Goal: Find specific page/section: Find specific page/section

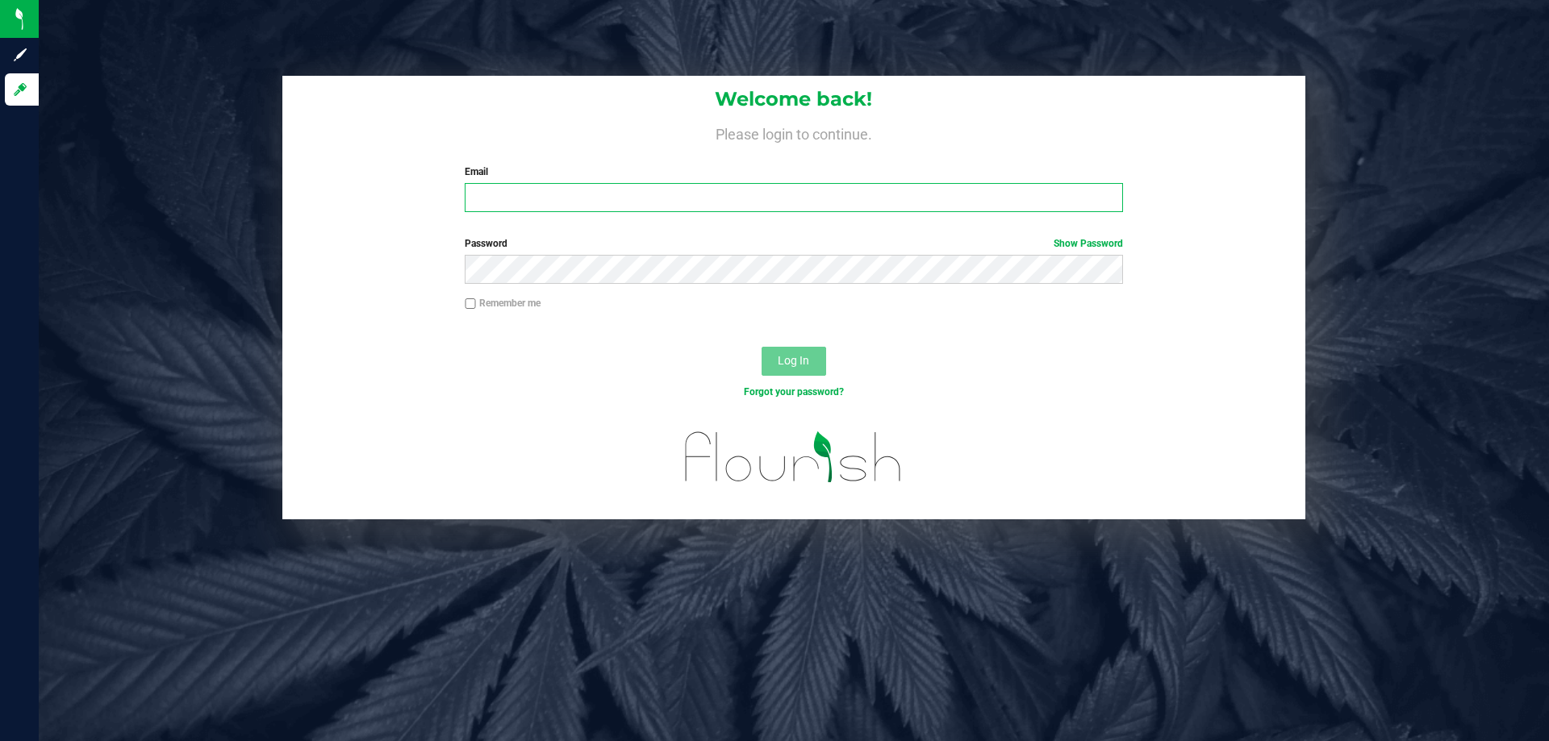
click at [615, 207] on input "Email" at bounding box center [794, 197] width 658 height 29
type input "[EMAIL_ADDRESS][DOMAIN_NAME]"
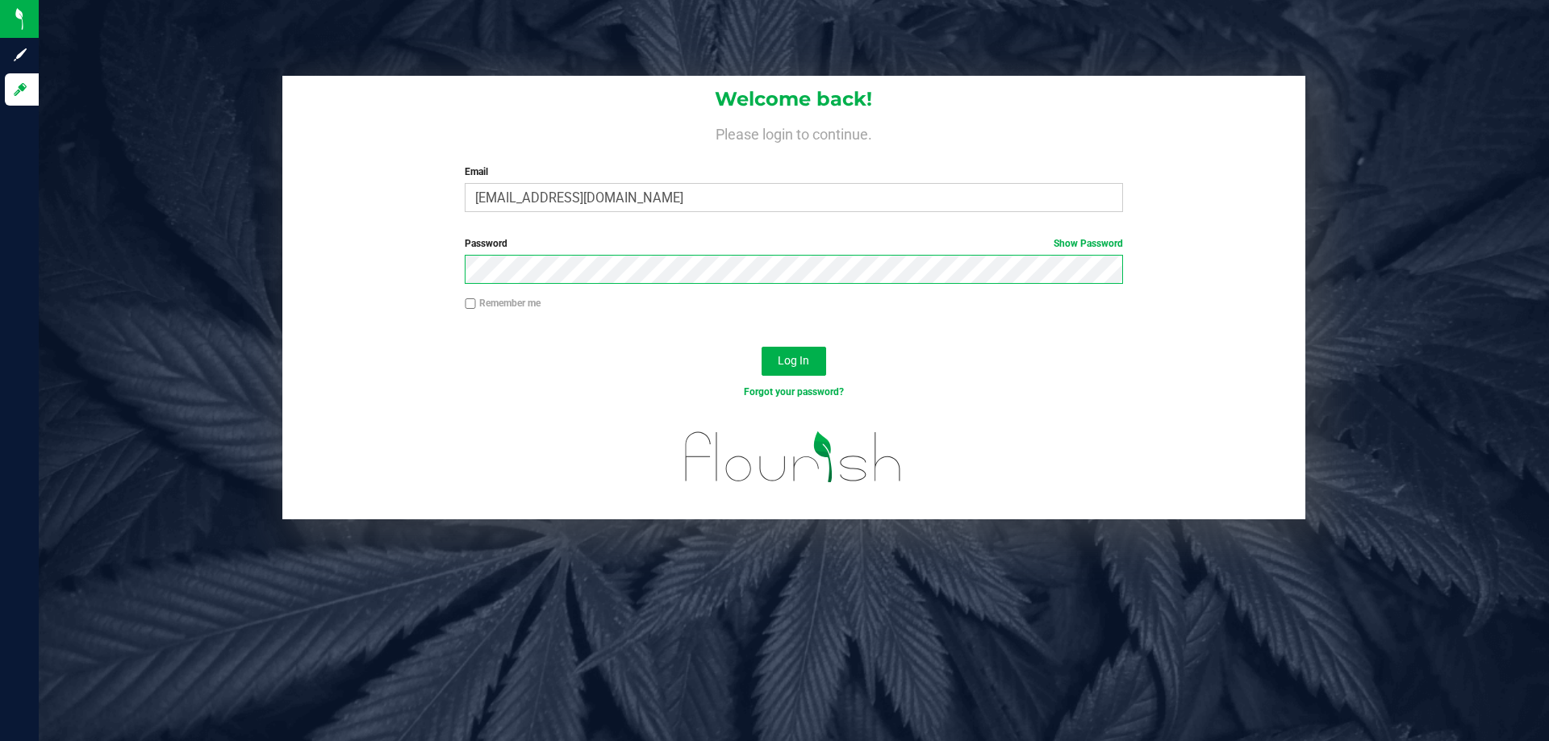
click at [762, 347] on button "Log In" at bounding box center [794, 361] width 65 height 29
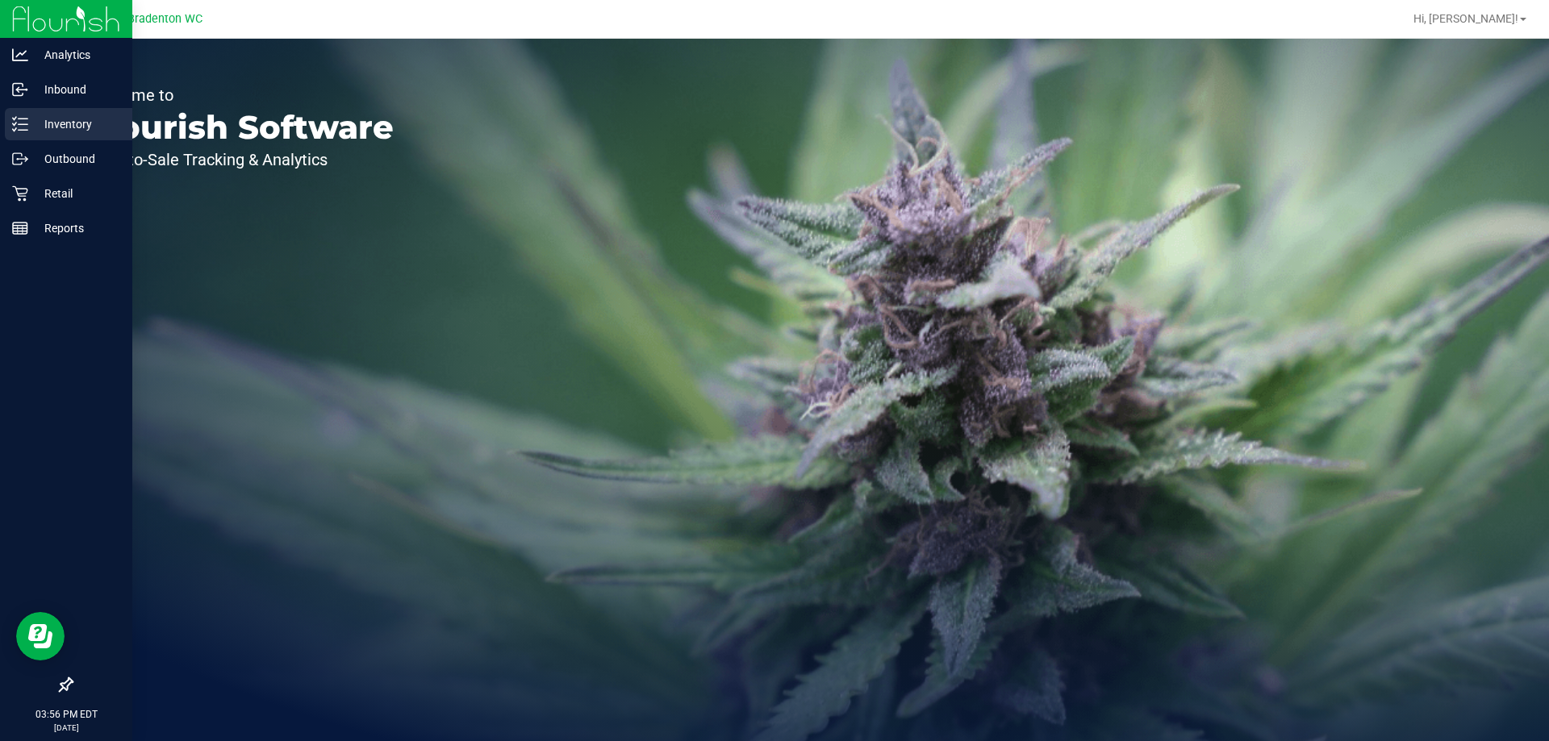
click at [20, 119] on line at bounding box center [23, 119] width 9 height 0
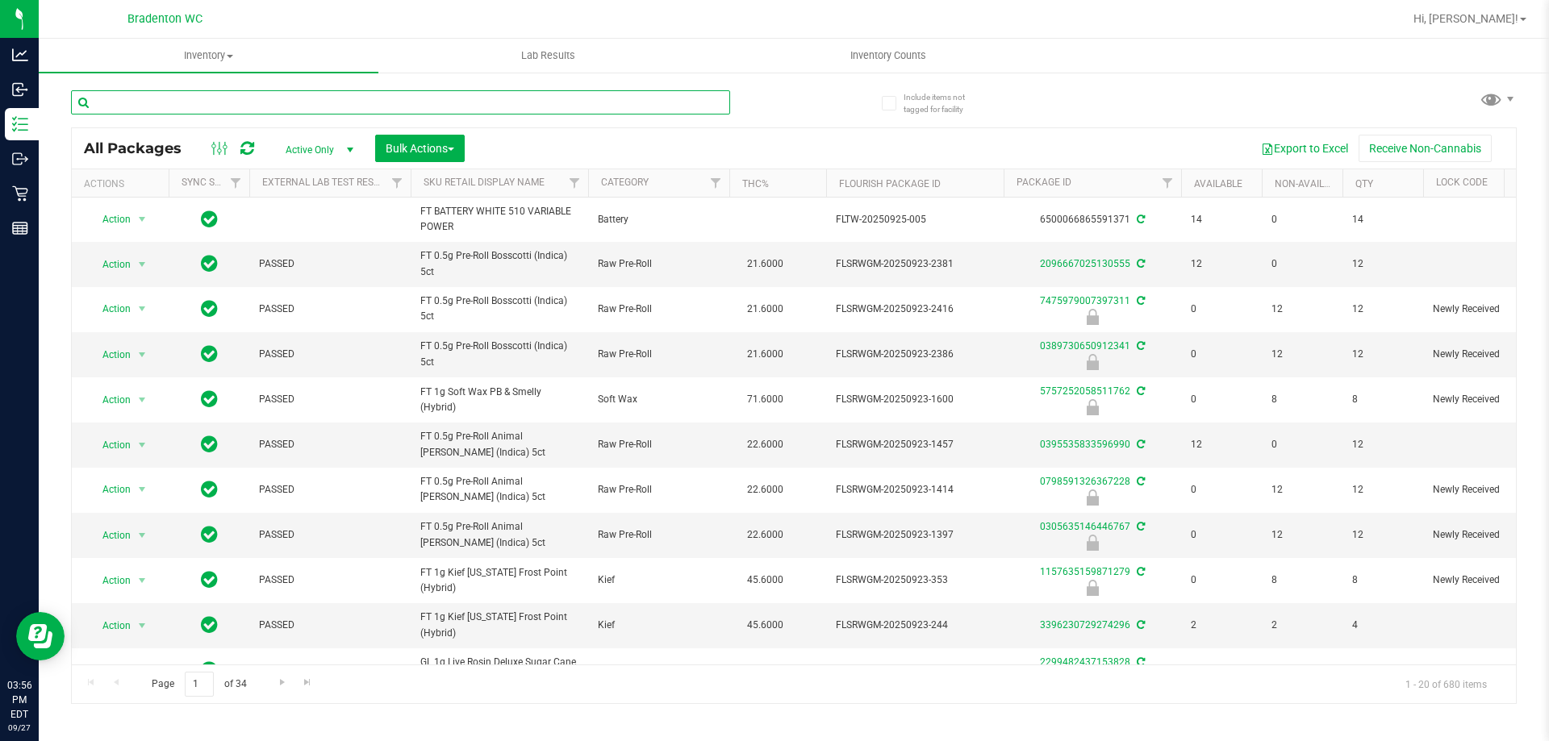
click at [355, 102] on input "text" at bounding box center [400, 102] width 659 height 24
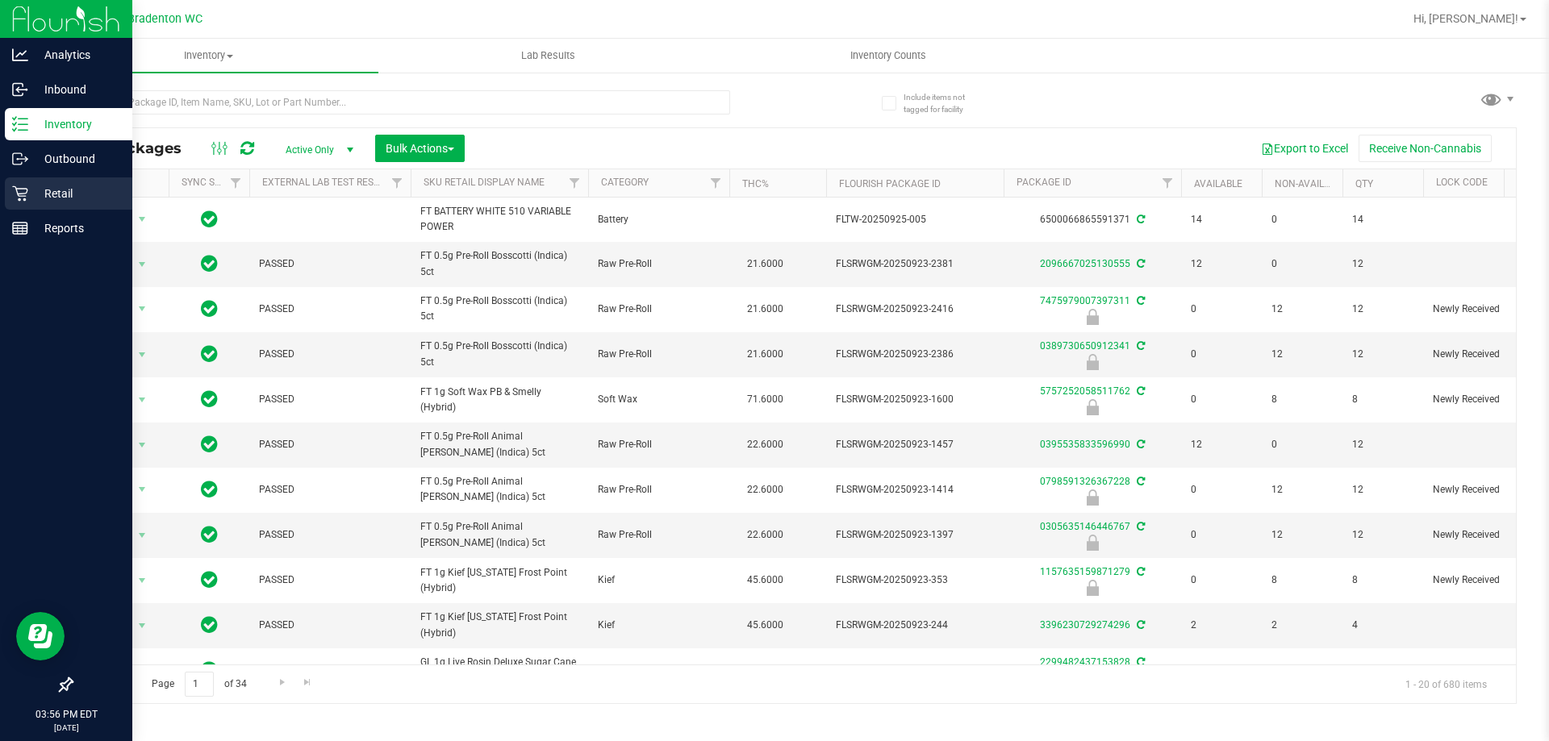
click at [55, 187] on p "Retail" at bounding box center [76, 193] width 97 height 19
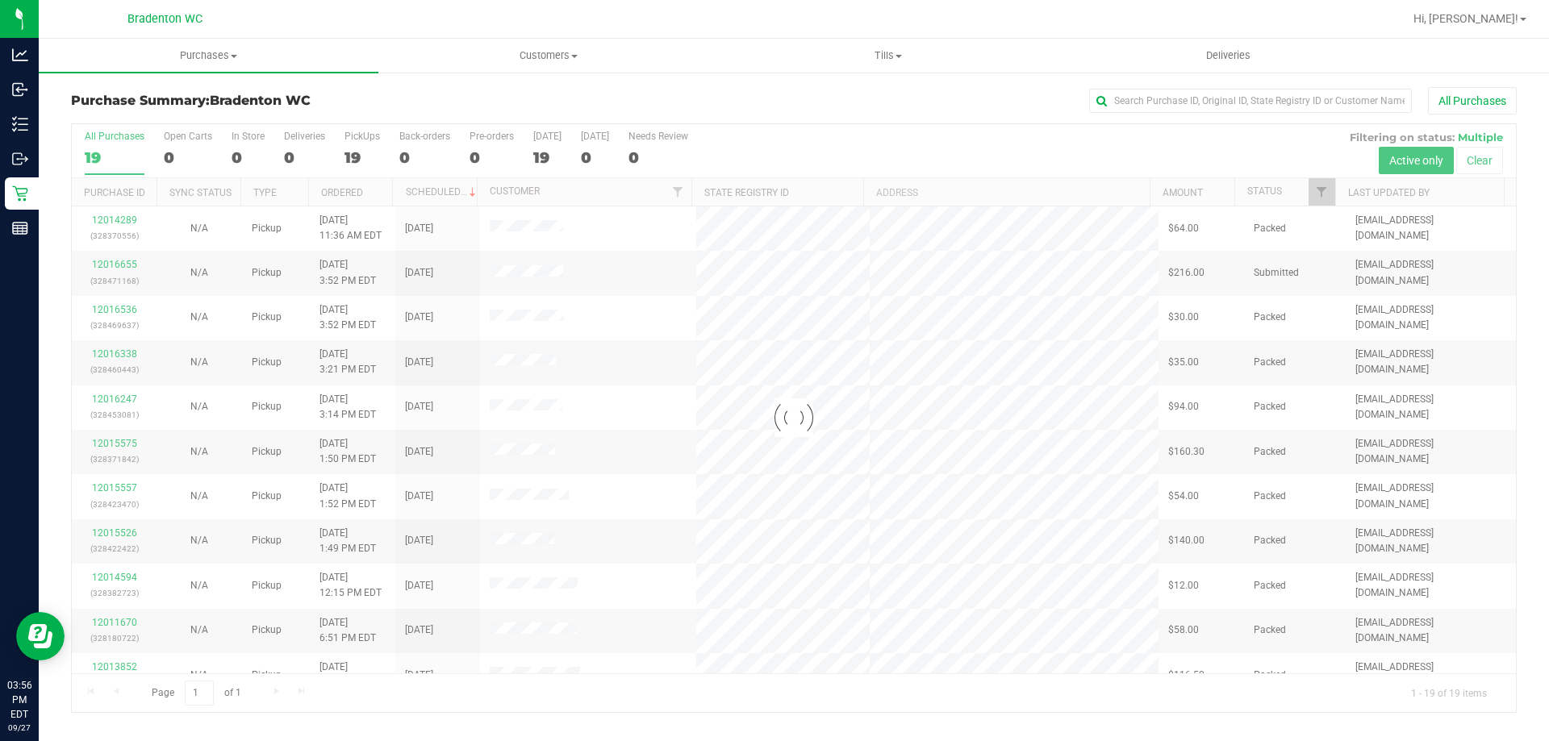
click at [358, 155] on div at bounding box center [794, 418] width 1444 height 588
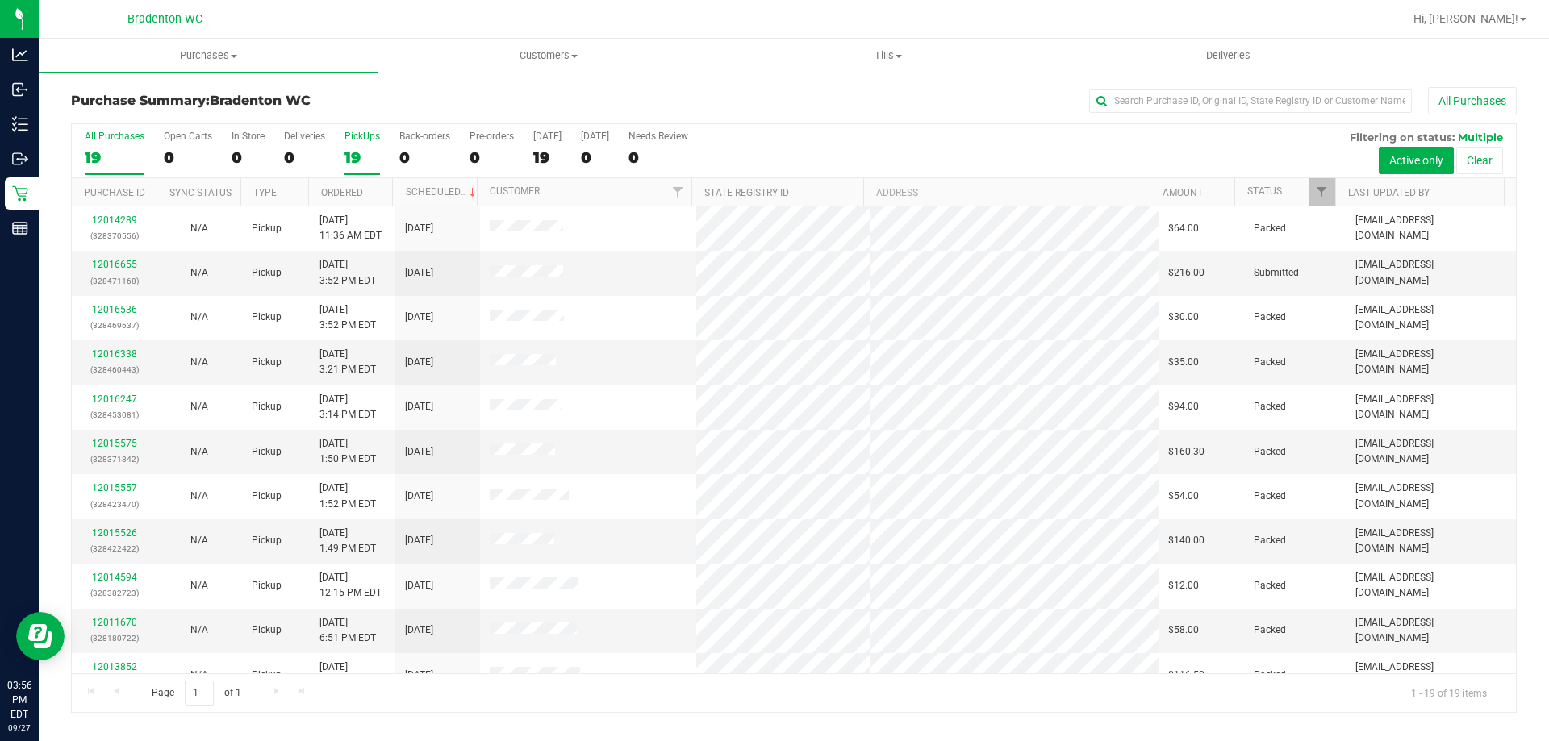
click at [352, 151] on div "19" at bounding box center [361, 157] width 35 height 19
click at [0, 0] on input "PickUps 19" at bounding box center [0, 0] width 0 height 0
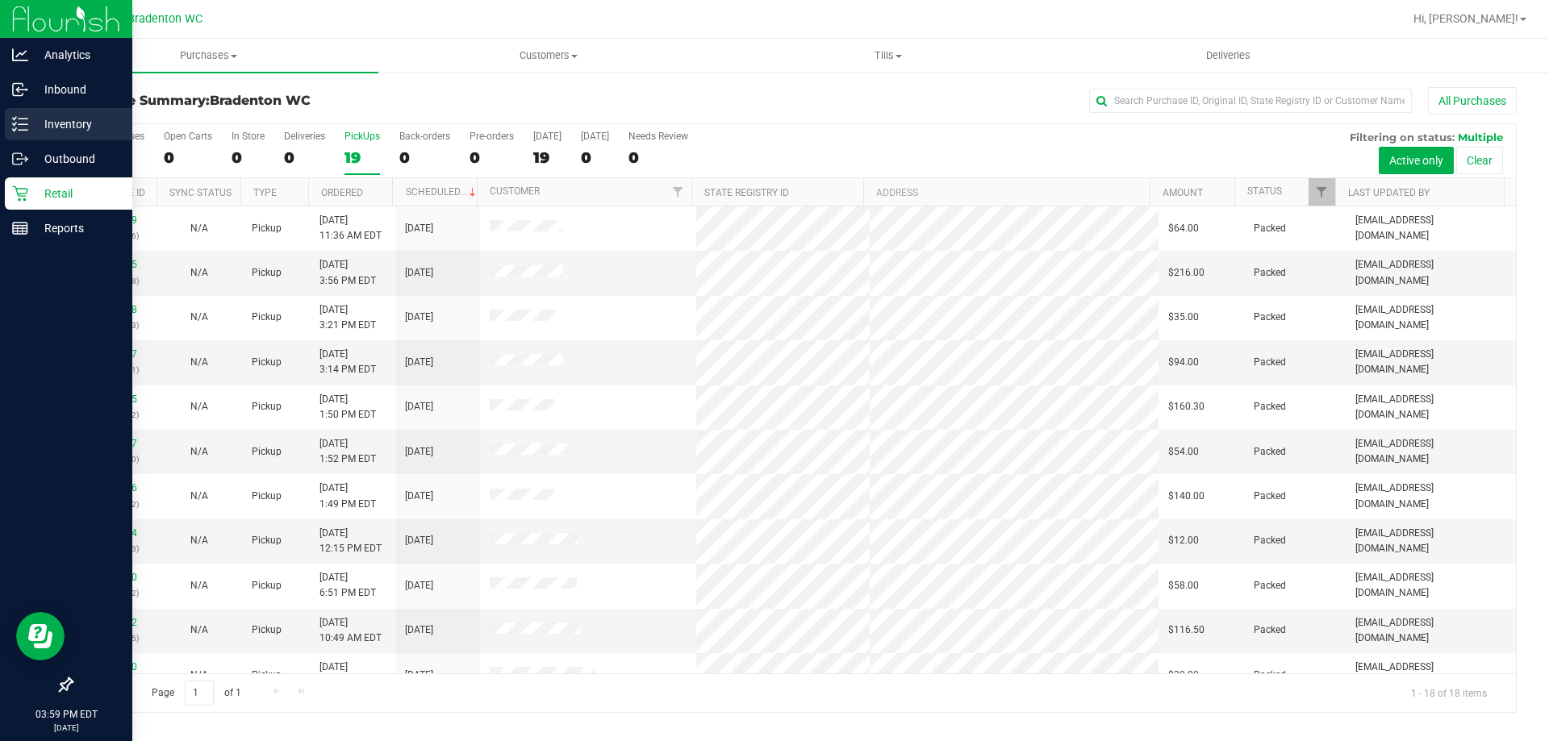
click at [19, 130] on line at bounding box center [23, 130] width 9 height 0
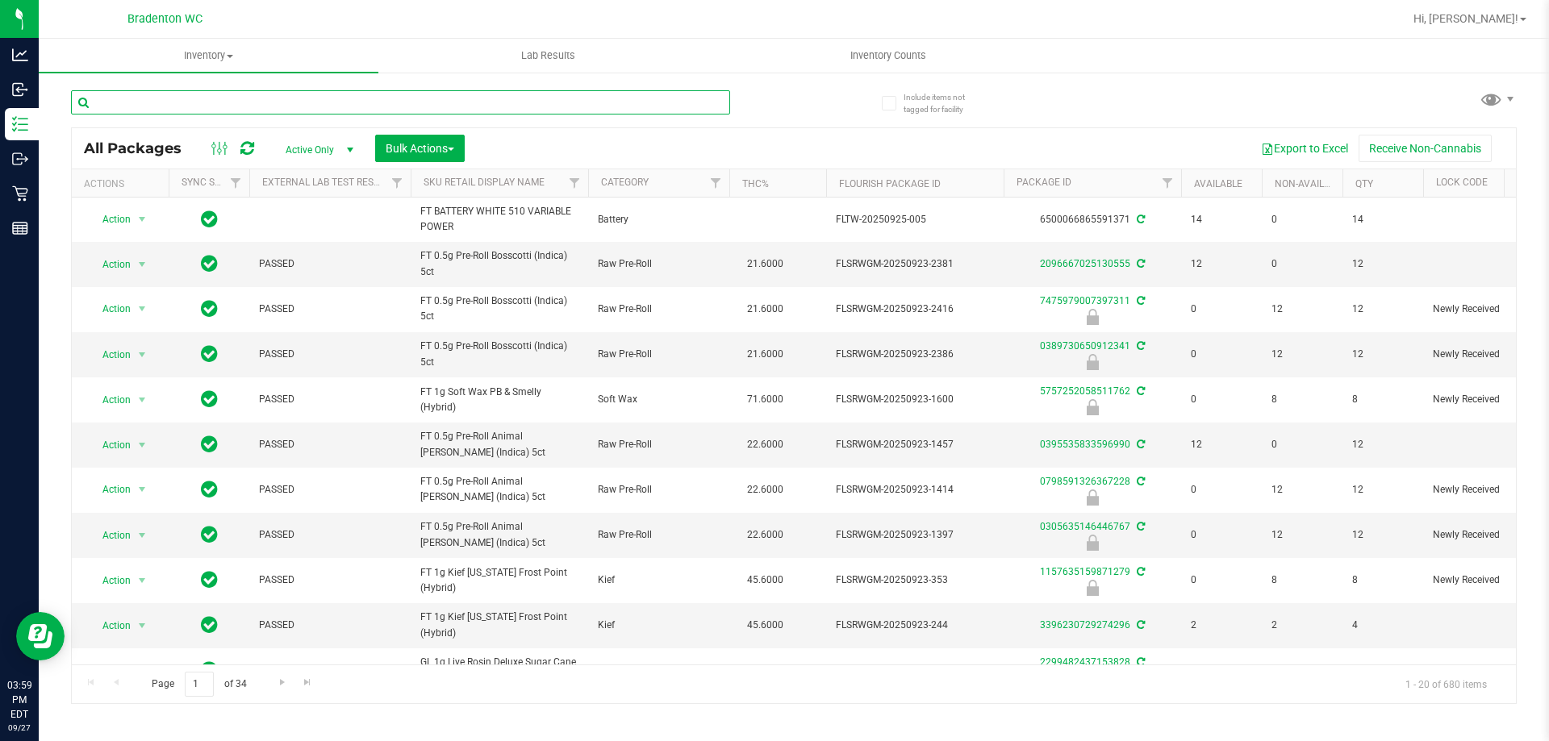
click at [319, 108] on input "text" at bounding box center [400, 102] width 659 height 24
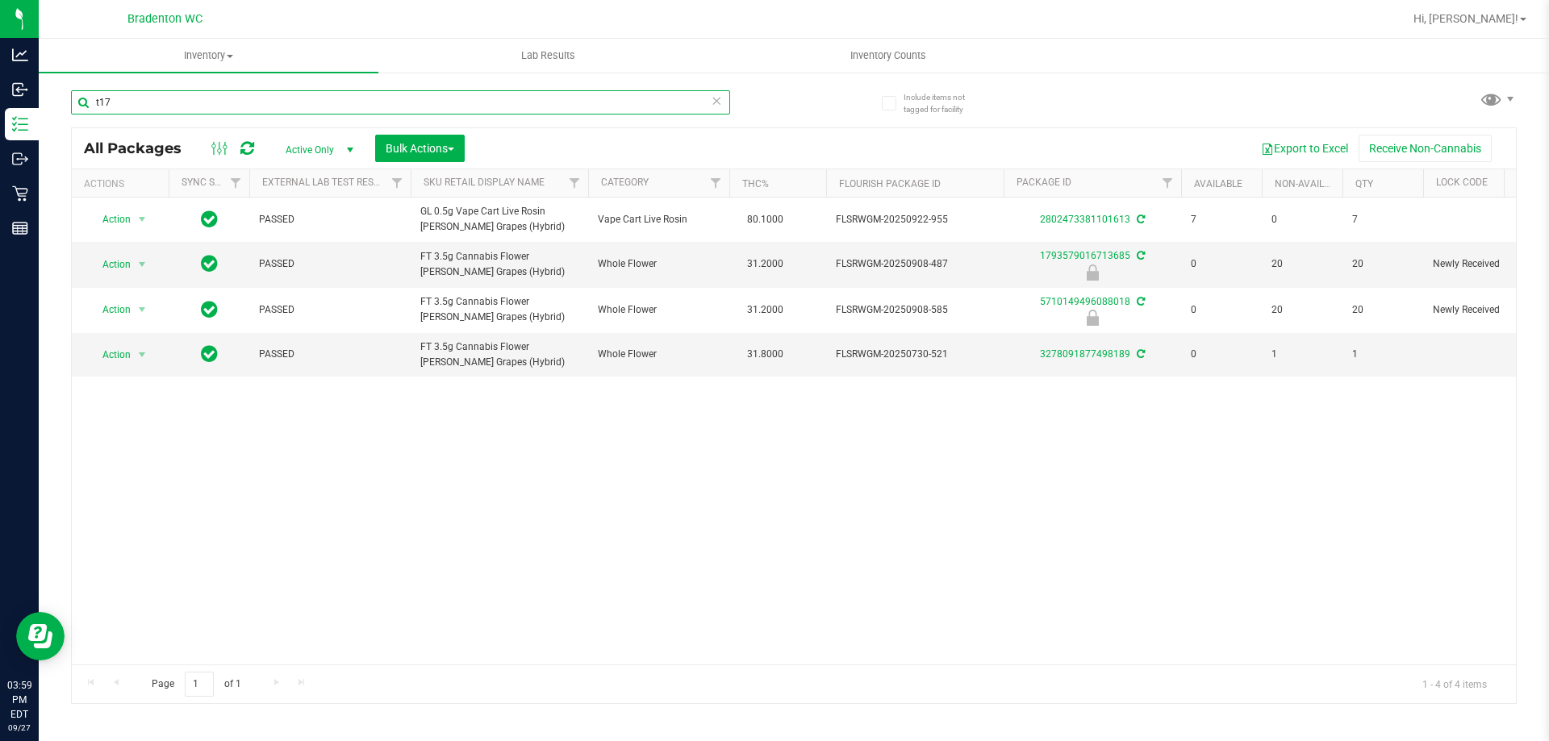
type input "t17"
click at [717, 110] on span at bounding box center [716, 100] width 11 height 21
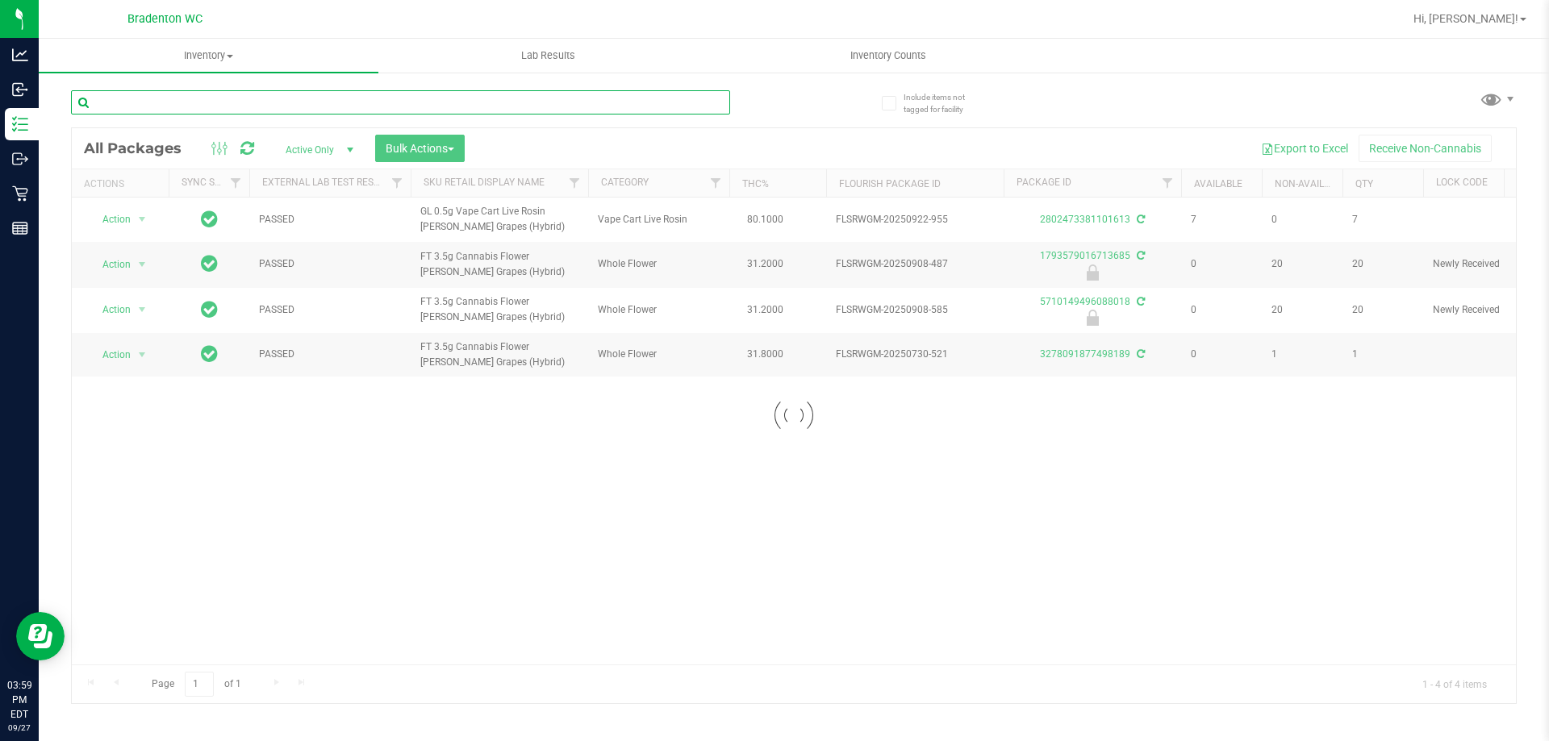
click at [620, 114] on input "text" at bounding box center [400, 102] width 659 height 24
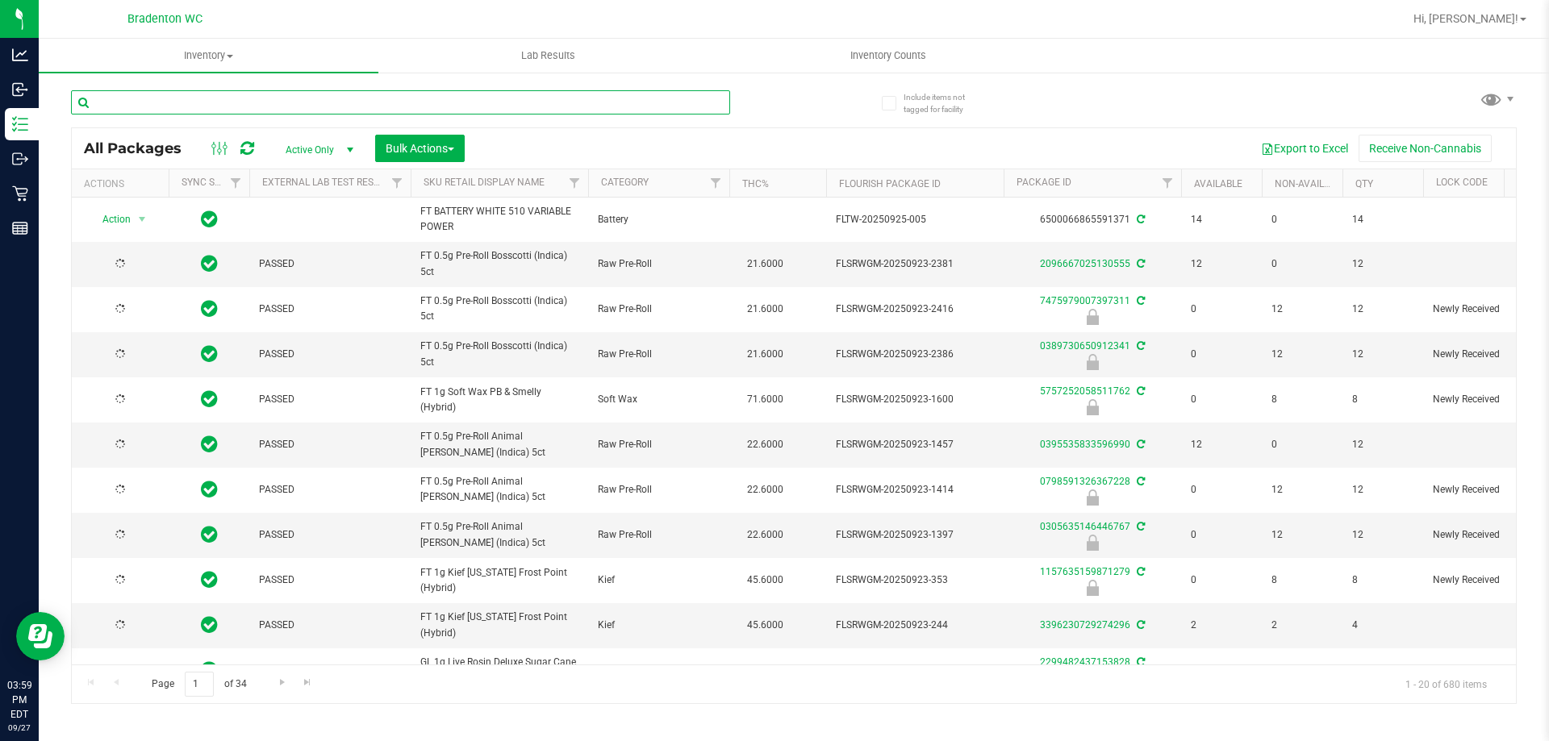
drag, startPoint x: 618, startPoint y: 111, endPoint x: 631, endPoint y: 99, distance: 17.2
click at [618, 110] on input "text" at bounding box center [400, 102] width 659 height 24
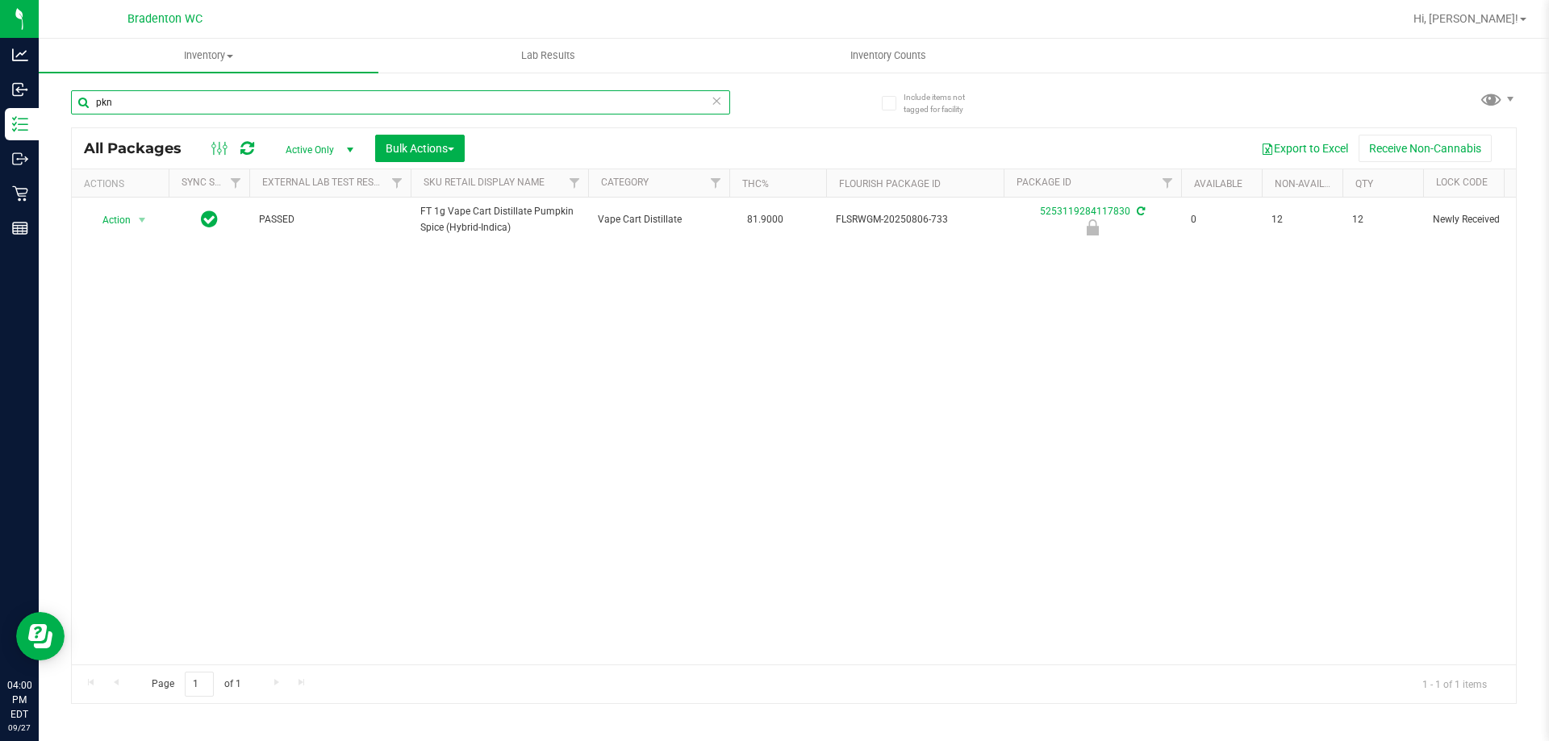
type input "pkn"
click at [716, 101] on icon at bounding box center [716, 99] width 11 height 19
click at [684, 102] on input "text" at bounding box center [400, 102] width 659 height 24
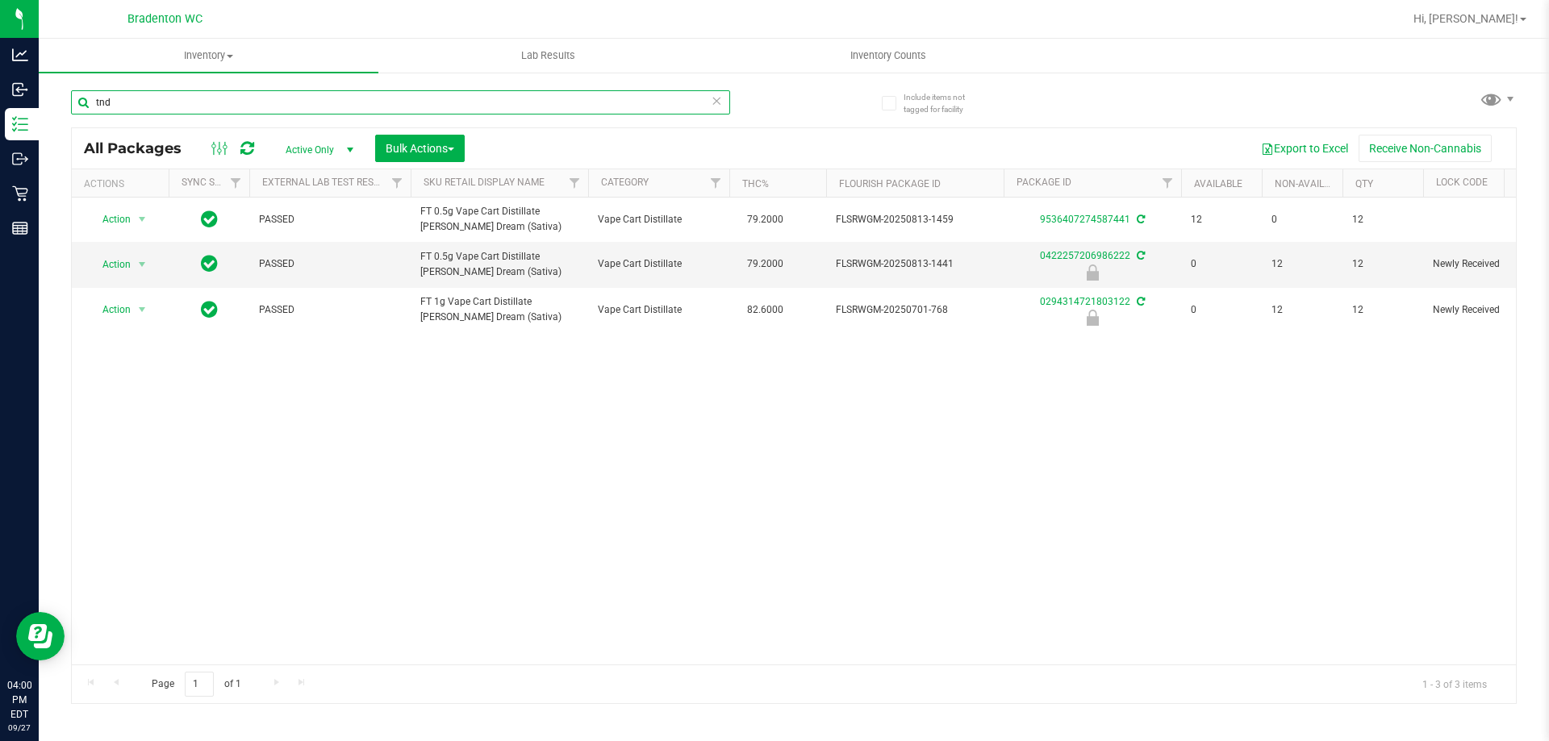
type input "tnd"
click at [716, 98] on icon at bounding box center [716, 99] width 11 height 19
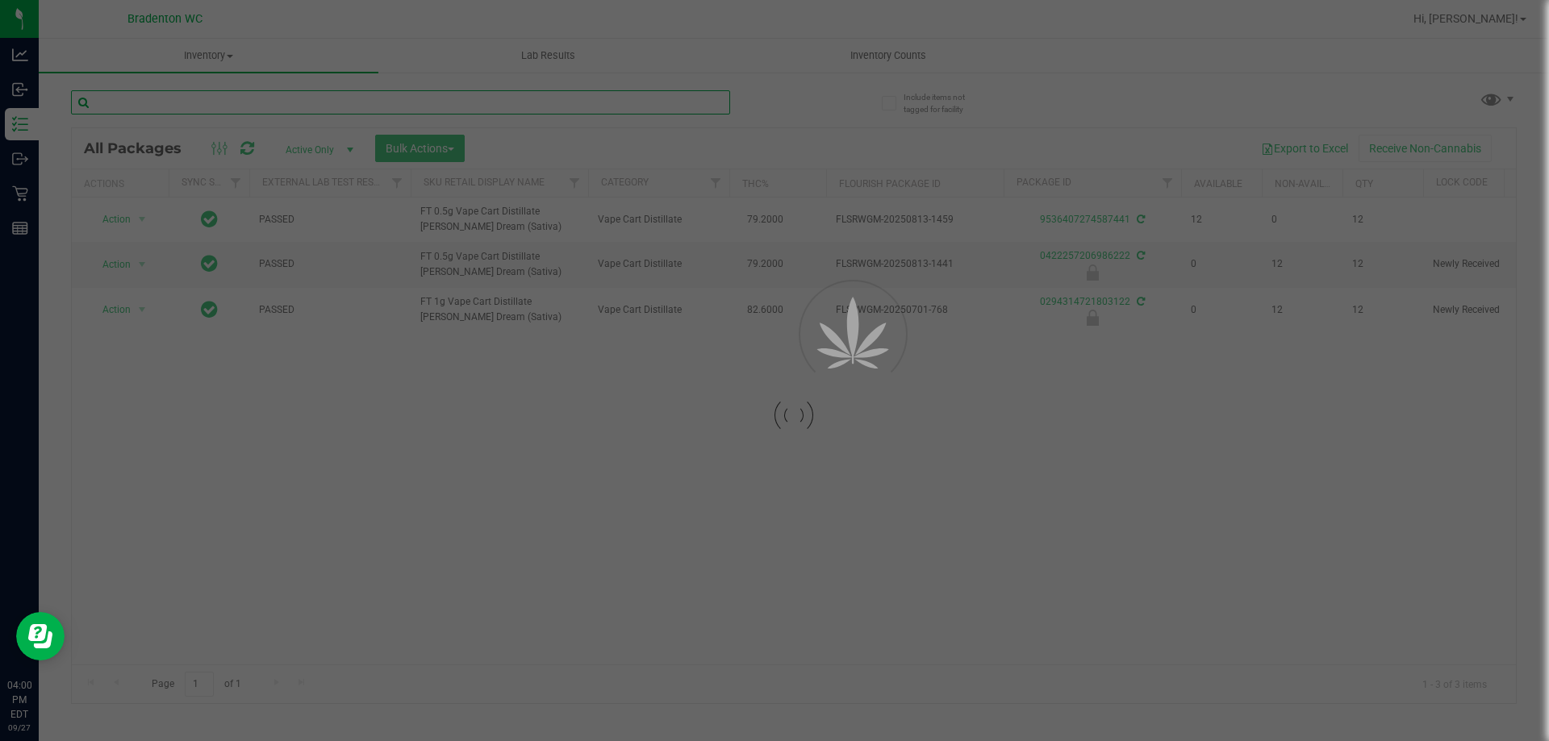
drag, startPoint x: 657, startPoint y: 105, endPoint x: 652, endPoint y: 115, distance: 10.8
click at [655, 109] on input "text" at bounding box center [400, 102] width 659 height 24
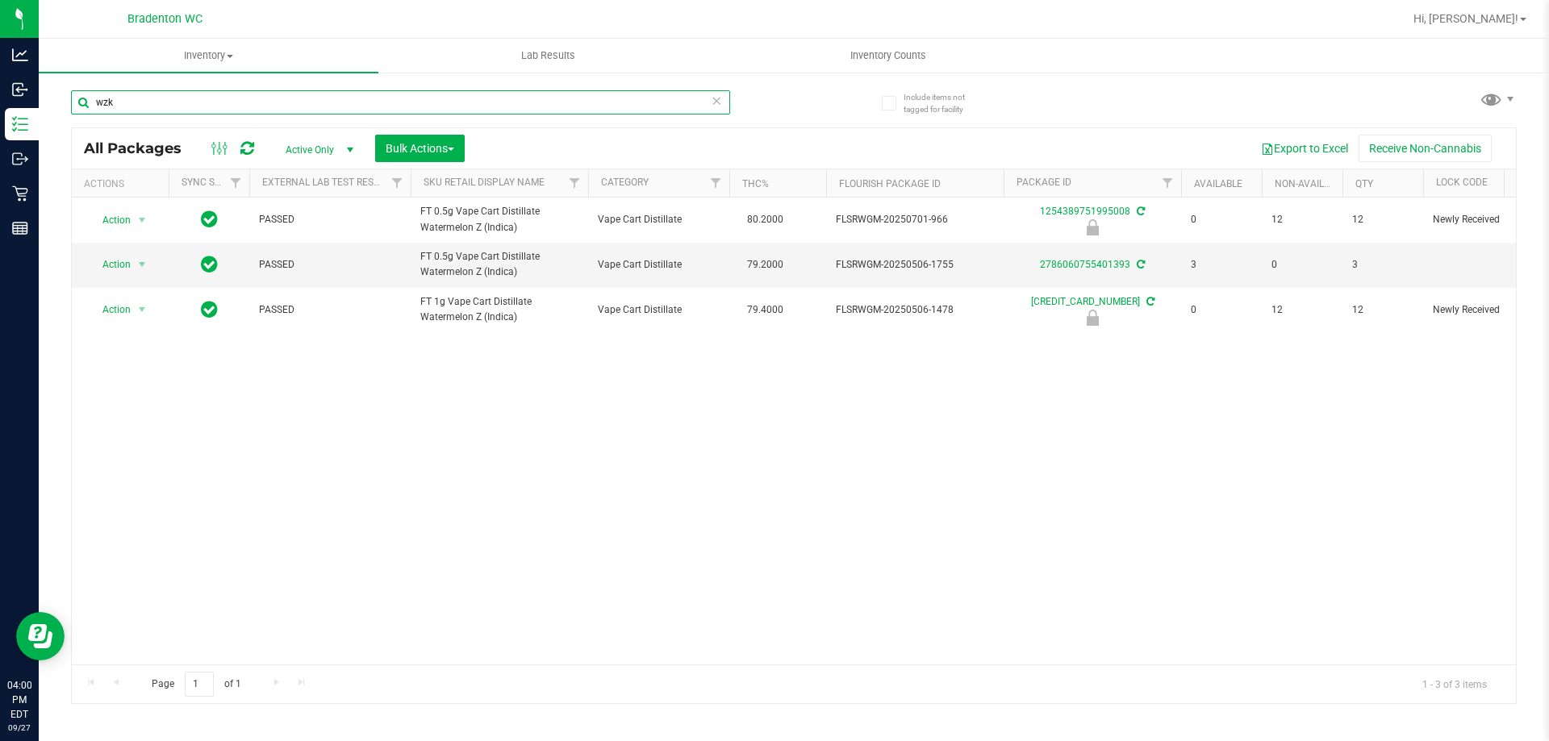
type input "wzk"
click at [719, 103] on icon at bounding box center [716, 99] width 11 height 19
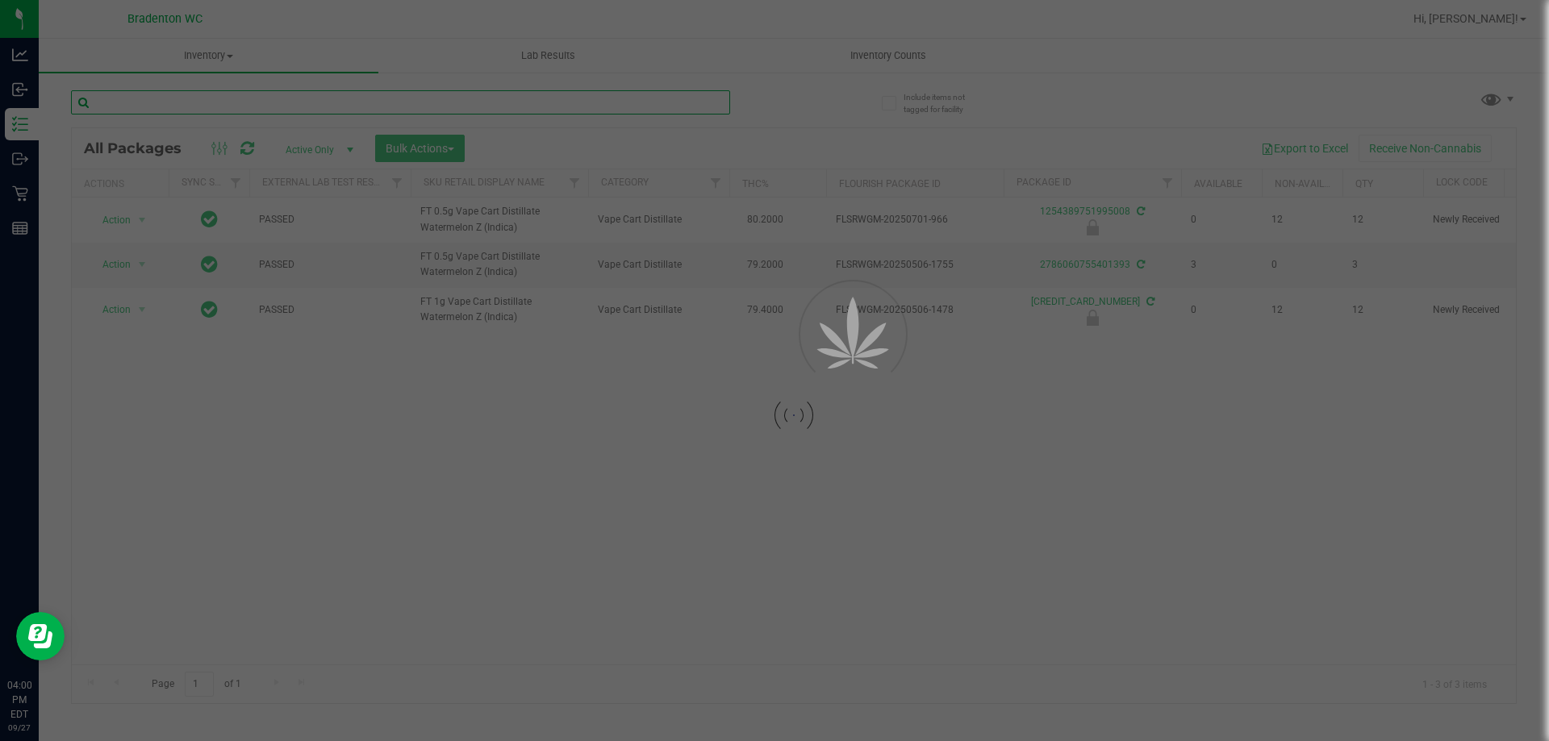
click at [671, 111] on input "text" at bounding box center [400, 102] width 659 height 24
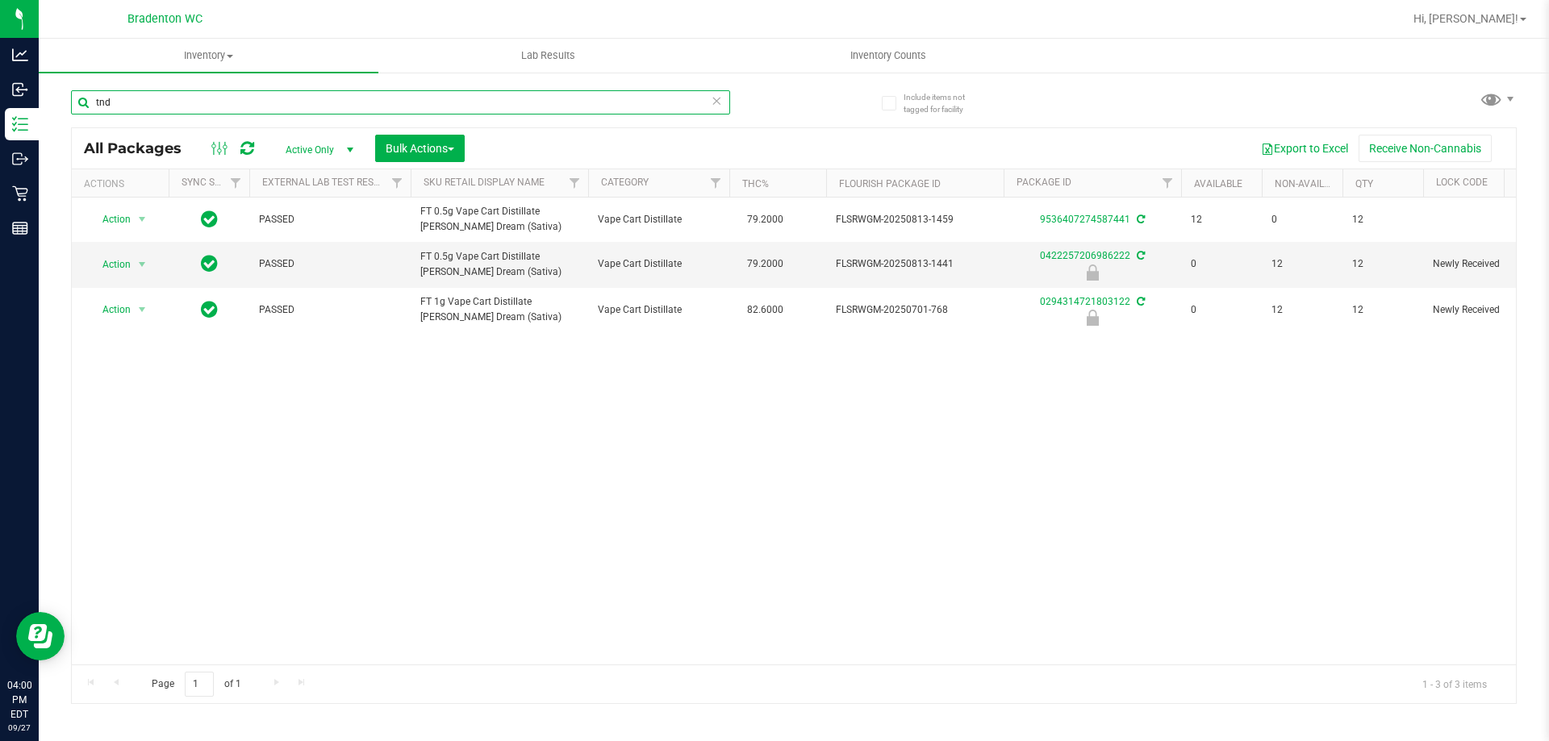
type input "tnd"
click at [718, 102] on icon at bounding box center [716, 99] width 11 height 19
